Goal: Task Accomplishment & Management: Complete application form

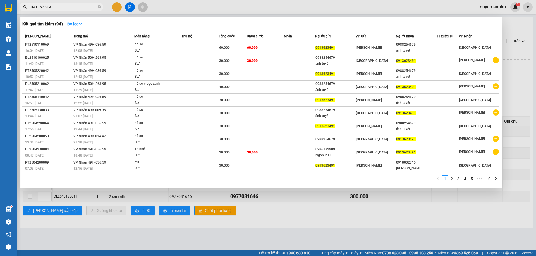
click at [118, 8] on div at bounding box center [268, 128] width 536 height 256
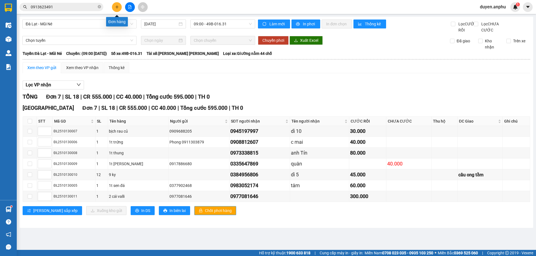
click at [119, 7] on icon "plus" at bounding box center [117, 7] width 4 height 4
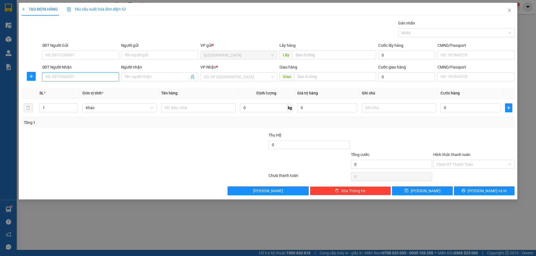
click at [84, 78] on input "SĐT Người Nhận" at bounding box center [80, 77] width 77 height 9
click at [80, 88] on div "0969949757 - [PERSON_NAME]" at bounding box center [80, 88] width 70 height 6
type input "0969949757"
type input "[PERSON_NAME]"
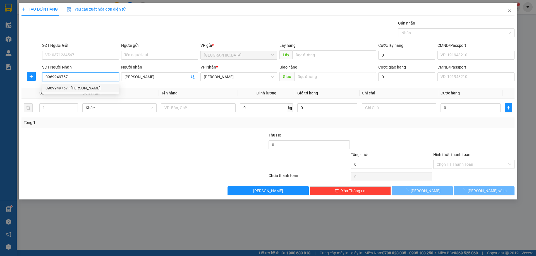
type input "30.000"
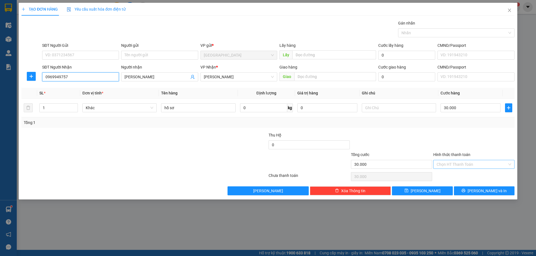
type input "0969949757"
drag, startPoint x: 464, startPoint y: 162, endPoint x: 460, endPoint y: 171, distance: 9.8
click at [463, 164] on input "Hình thức thanh toán" at bounding box center [471, 164] width 71 height 8
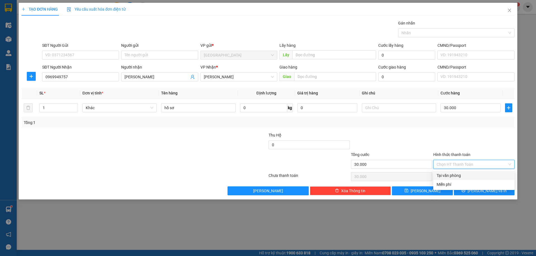
click at [456, 173] on div "Tại văn phòng" at bounding box center [473, 176] width 74 height 6
type input "0"
click at [465, 189] on icon "printer" at bounding box center [463, 191] width 4 height 4
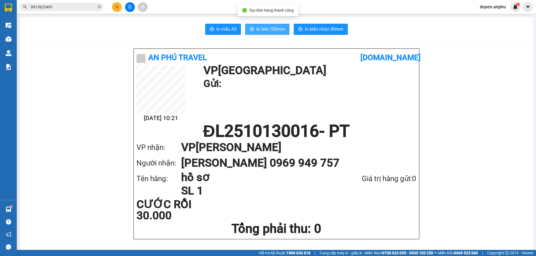
click at [259, 30] on span "In tem 100mm" at bounding box center [270, 29] width 29 height 7
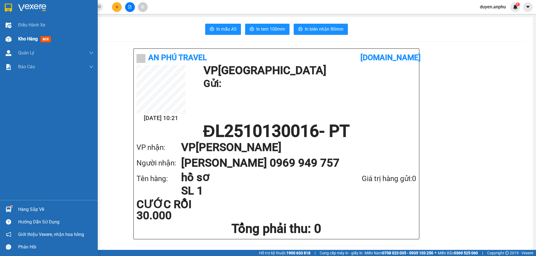
click at [24, 38] on span "Kho hàng" at bounding box center [28, 38] width 20 height 5
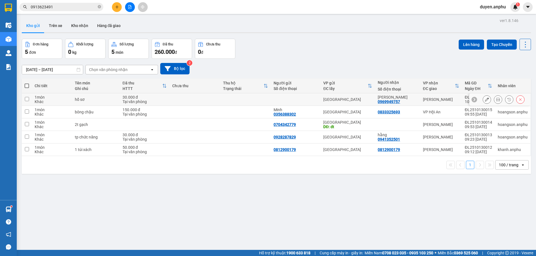
click at [484, 100] on icon at bounding box center [486, 100] width 4 height 4
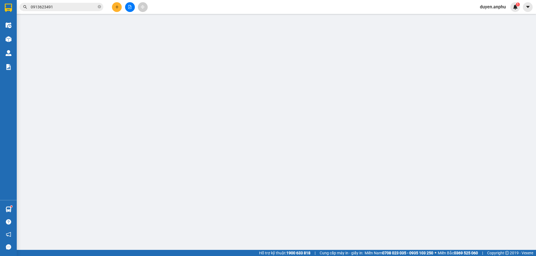
type input "0969949757"
type input "[PERSON_NAME]"
type input "30.000"
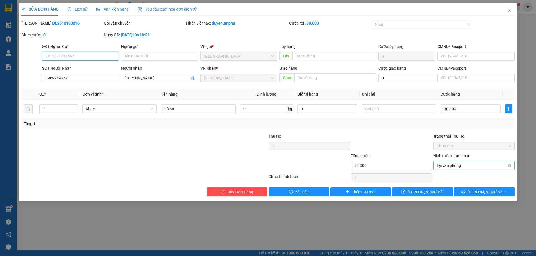
click at [452, 165] on span "Tại văn phòng" at bounding box center [473, 165] width 74 height 8
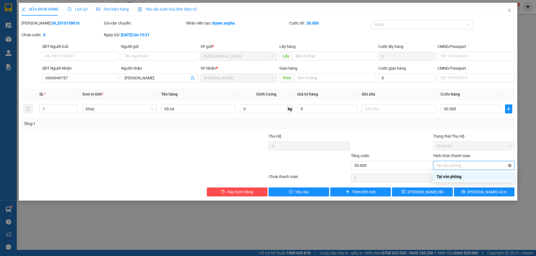
type input "30.000"
click at [455, 166] on input "Hình thức thanh toán" at bounding box center [471, 165] width 71 height 8
click at [477, 165] on input "Hình thức thanh toán" at bounding box center [471, 165] width 71 height 8
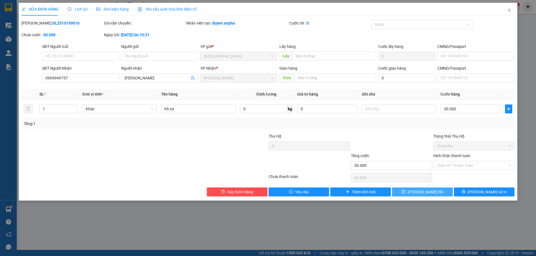
click at [428, 193] on span "[PERSON_NAME] đổi" at bounding box center [425, 192] width 36 height 6
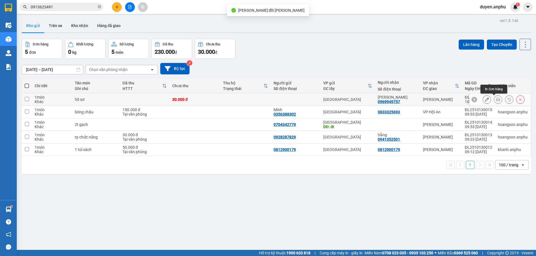
click at [494, 101] on button at bounding box center [498, 100] width 8 height 10
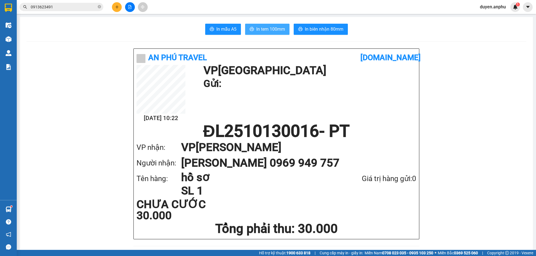
click at [268, 25] on button "In tem 100mm" at bounding box center [267, 29] width 44 height 11
